Goal: Information Seeking & Learning: Find specific fact

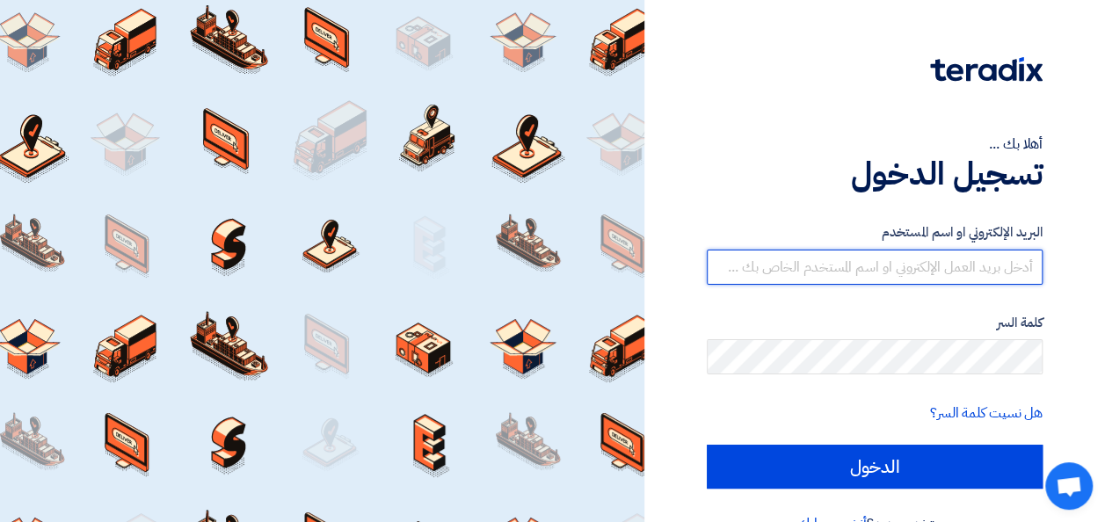
type input "[EMAIL_ADDRESS][DOMAIN_NAME]"
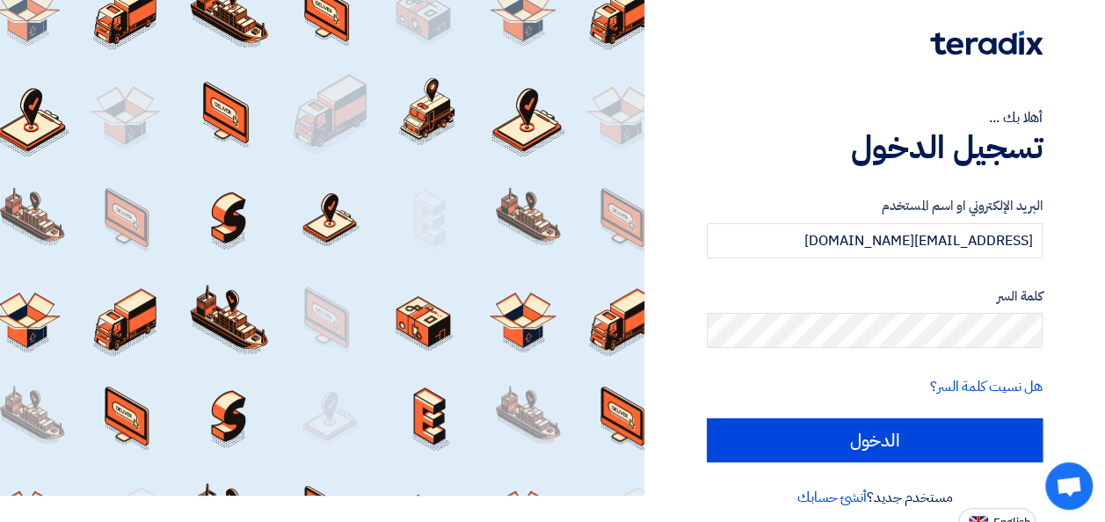
scroll to position [40, 0]
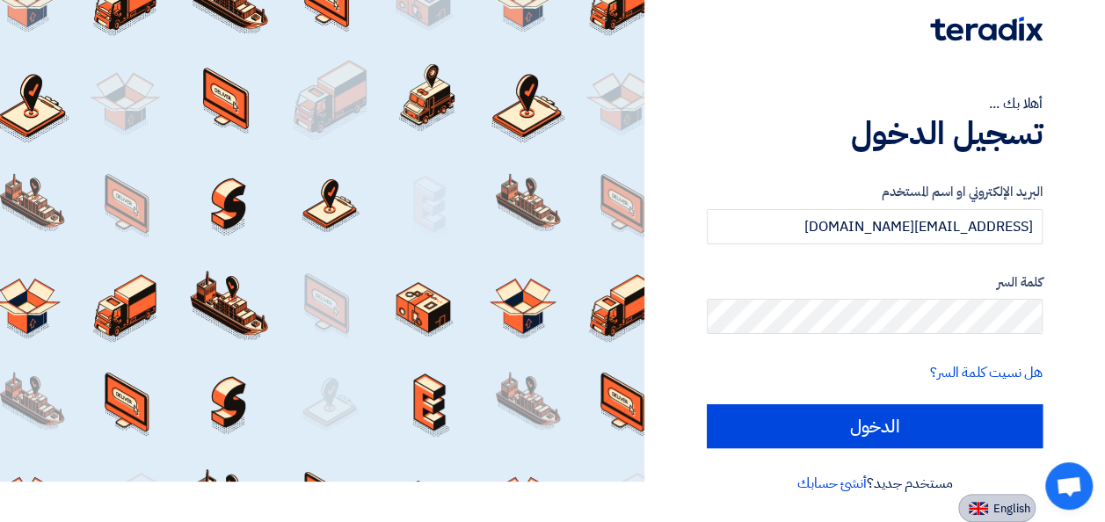
click at [1021, 496] on button "English" at bounding box center [996, 508] width 77 height 28
type input "Sign in"
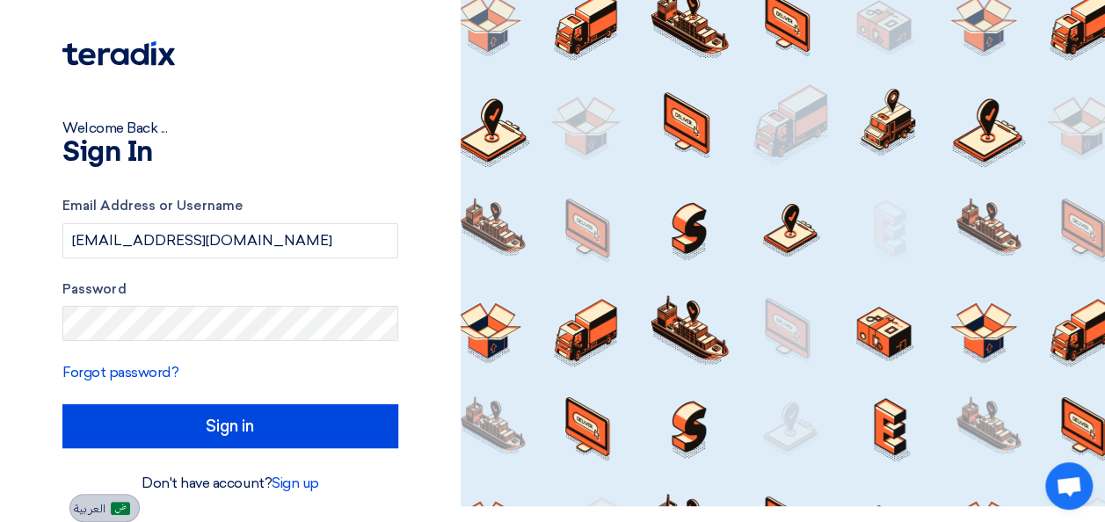
scroll to position [16, 0]
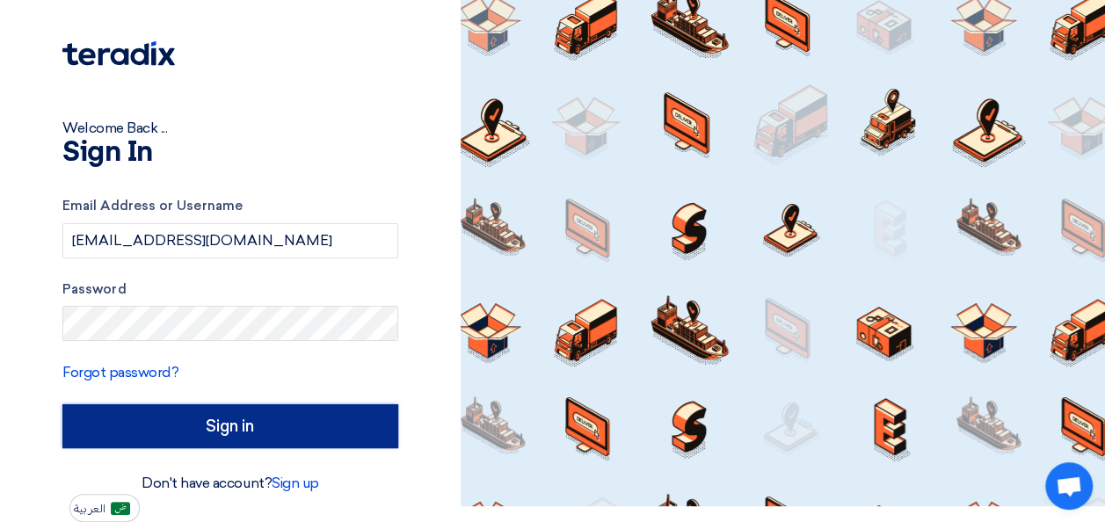
click at [272, 439] on input "Sign in" at bounding box center [230, 426] width 336 height 44
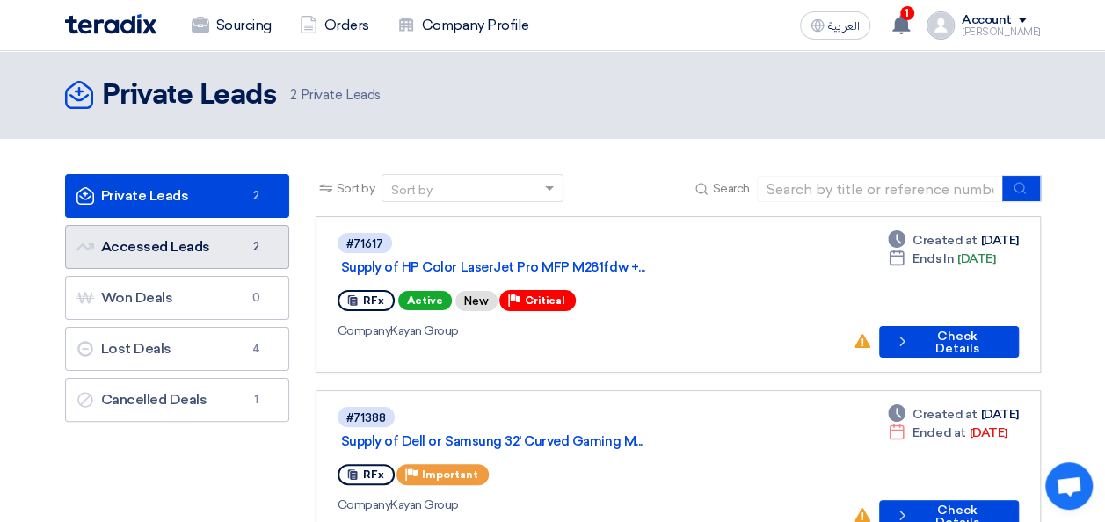
click at [183, 252] on link "Accessed Leads Accessed Leads 2" at bounding box center [177, 247] width 224 height 44
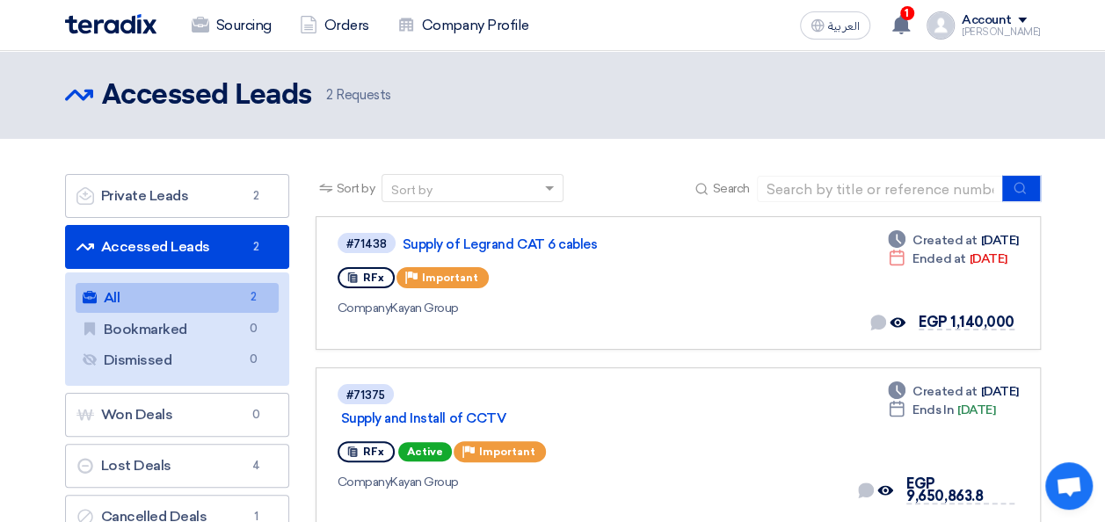
click at [1030, 12] on div "Account [PERSON_NAME] Sourcing Orders Company Profile Settings Logout" at bounding box center [983, 25] width 114 height 28
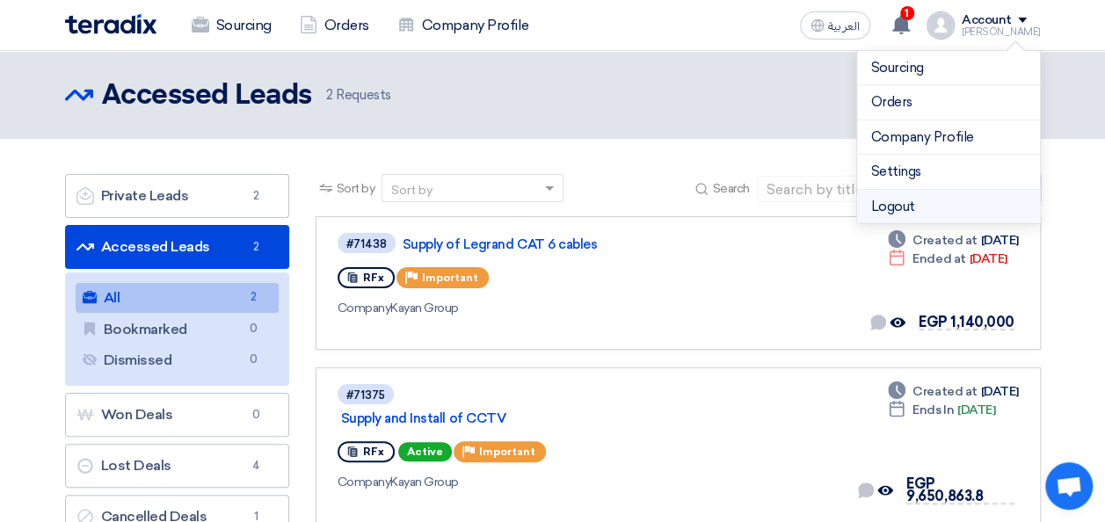
click at [903, 196] on li "Logout" at bounding box center [948, 207] width 183 height 34
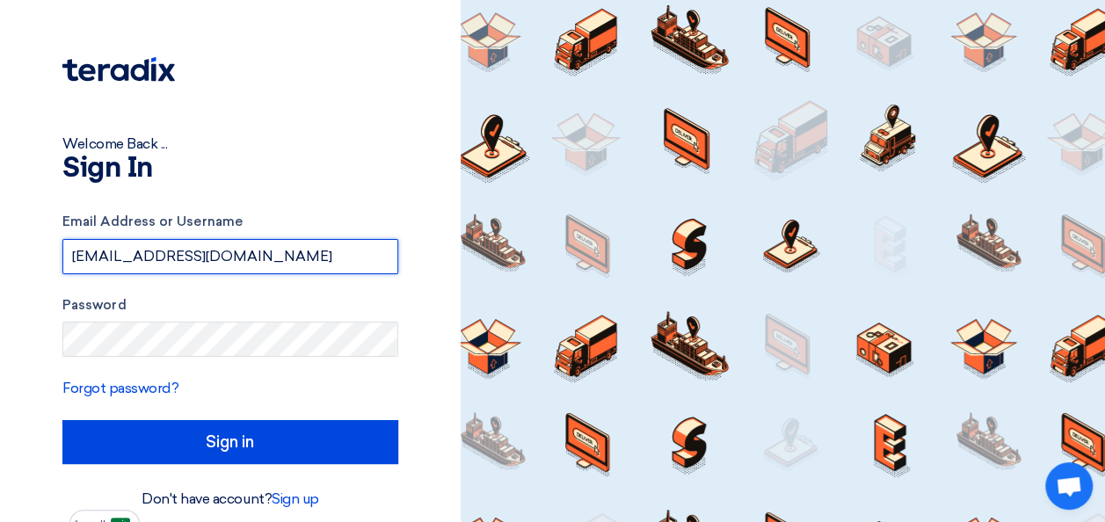
click at [336, 264] on input "[EMAIL_ADDRESS][DOMAIN_NAME]" at bounding box center [230, 256] width 336 height 35
type input "[EMAIL_ADDRESS][DOMAIN_NAME]"
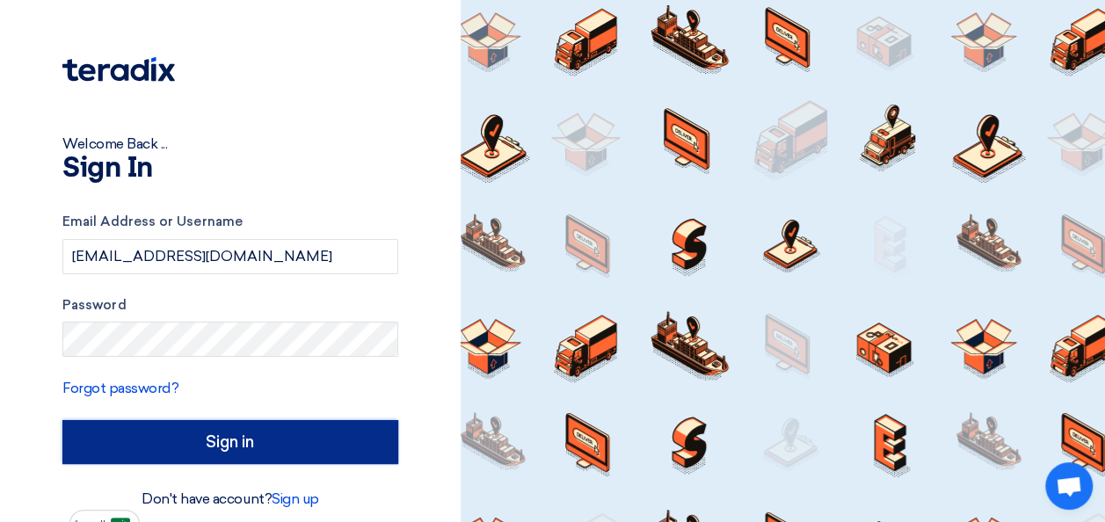
click at [280, 444] on input "Sign in" at bounding box center [230, 442] width 336 height 44
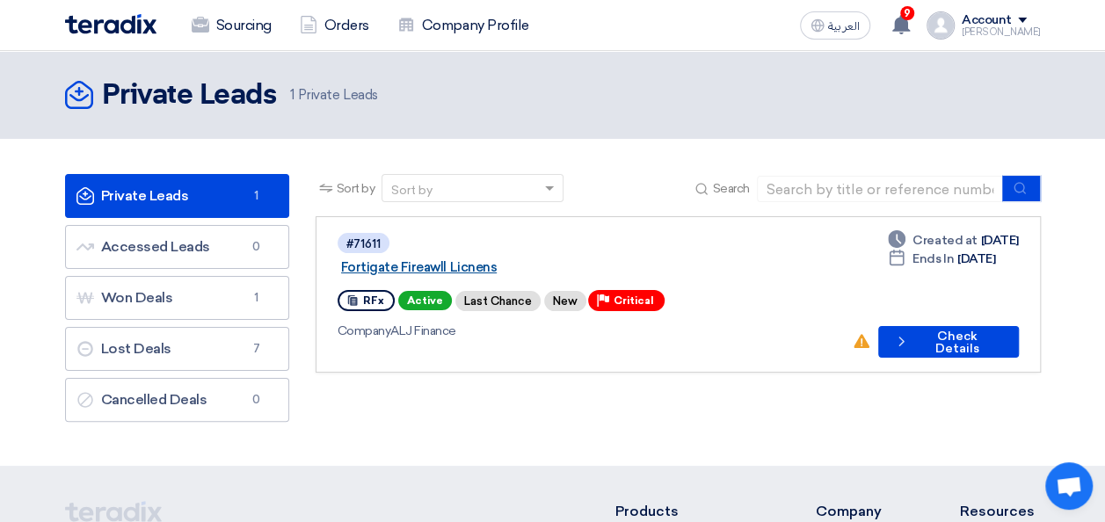
click at [505, 259] on link "Fortigate Fireawll Licnens" at bounding box center [560, 267] width 439 height 16
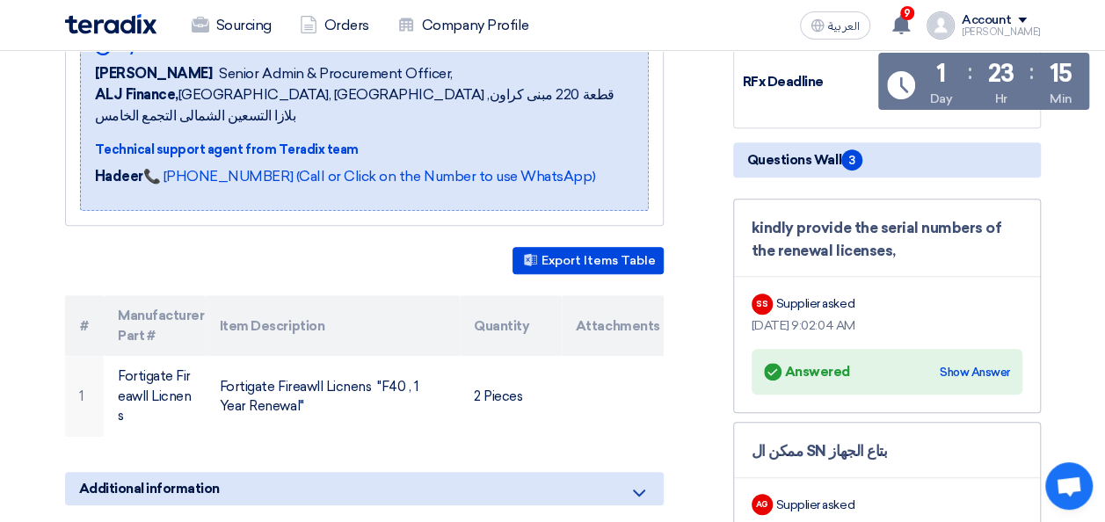
scroll to position [297, 0]
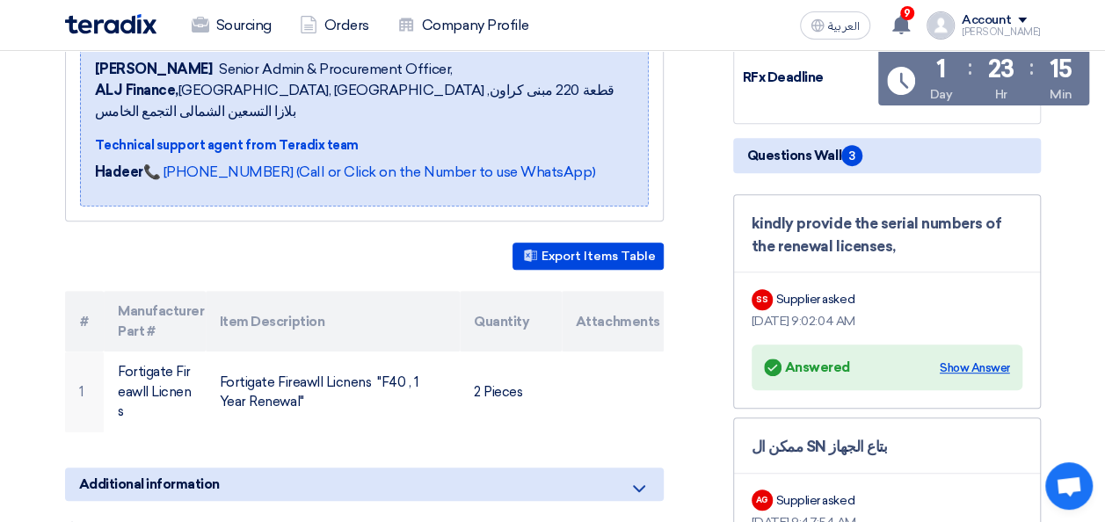
click at [961, 360] on div "Show Answer" at bounding box center [975, 369] width 70 height 18
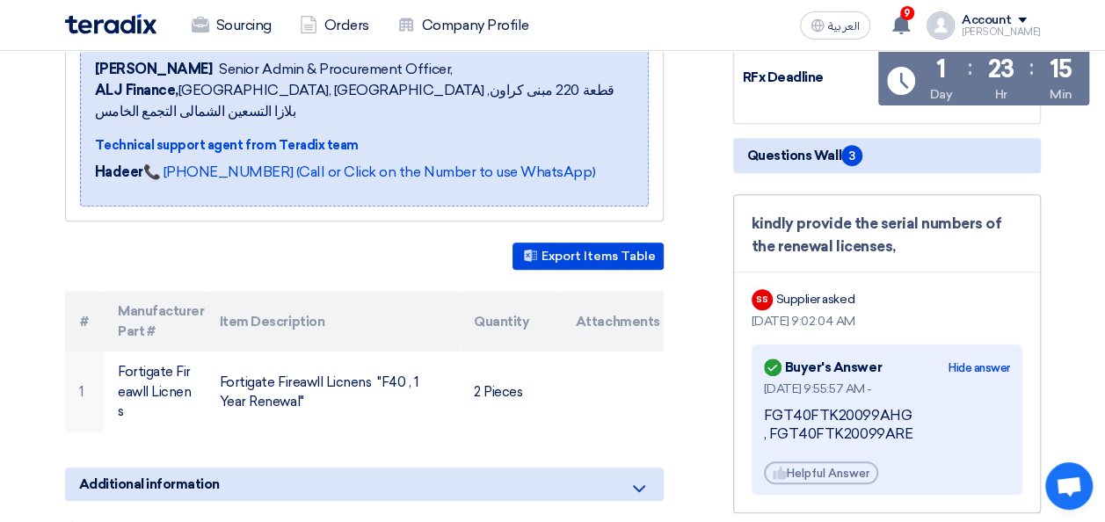
drag, startPoint x: 908, startPoint y: 432, endPoint x: 765, endPoint y: 418, distance: 144.0
click at [765, 418] on div "FGT40FTK20099AHG , FGT40FTK20099ARE" at bounding box center [887, 425] width 246 height 37
copy div "FGT40FTK20099AHG , FGT40FTK20099ARE"
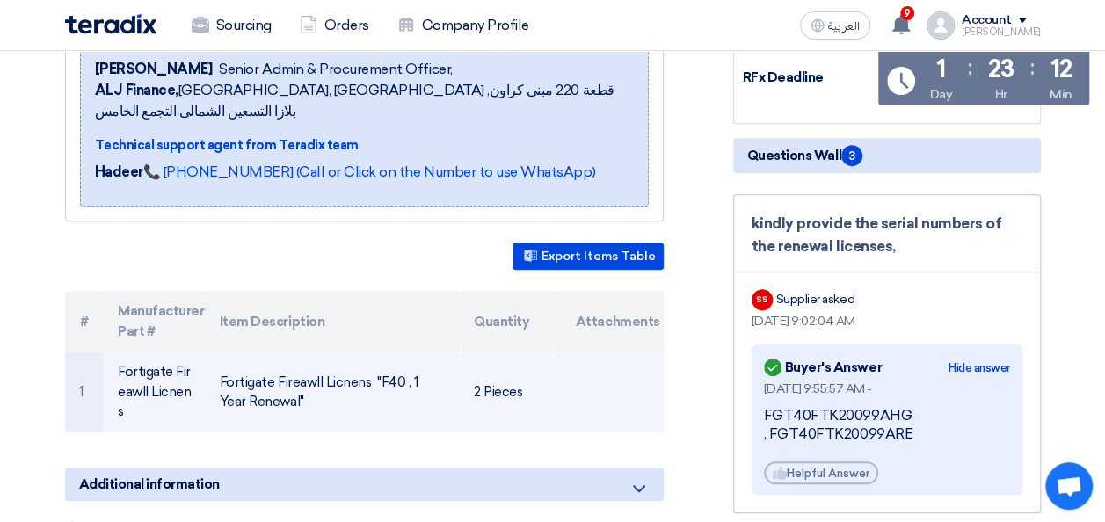
click at [389, 361] on td "Fortigate Fireawll Licnens "F40 , 1 Year Renewal"" at bounding box center [333, 392] width 254 height 81
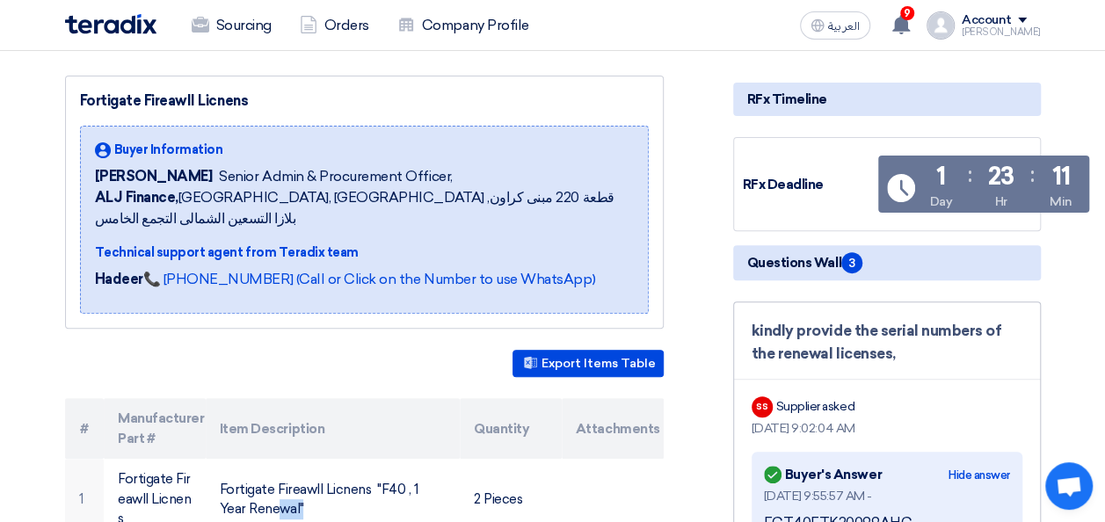
scroll to position [171, 0]
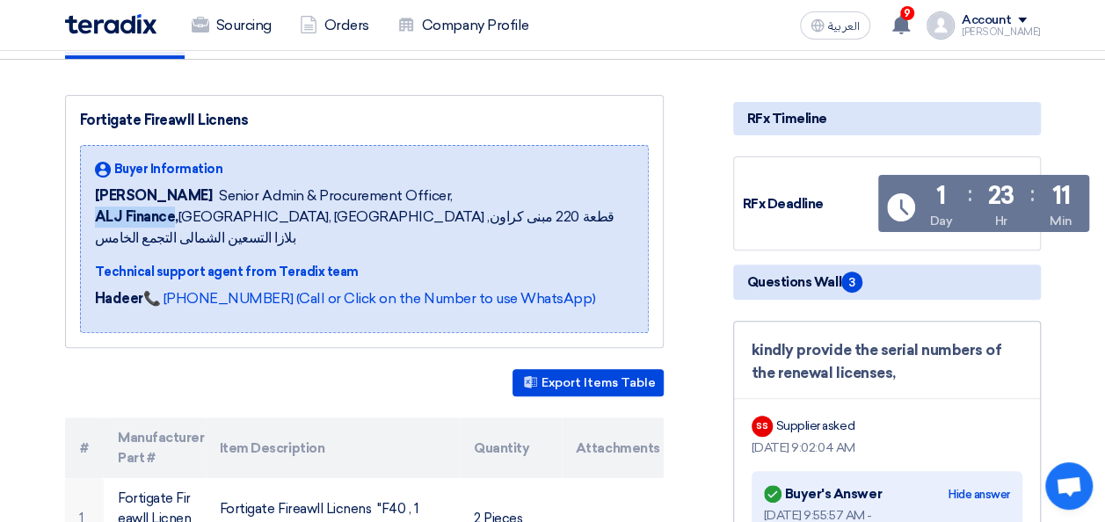
drag, startPoint x: 172, startPoint y: 216, endPoint x: 98, endPoint y: 216, distance: 73.8
click at [98, 216] on b "ALJ Finance," at bounding box center [137, 216] width 84 height 17
copy b "ALJ Finance"
